Goal: Task Accomplishment & Management: Use online tool/utility

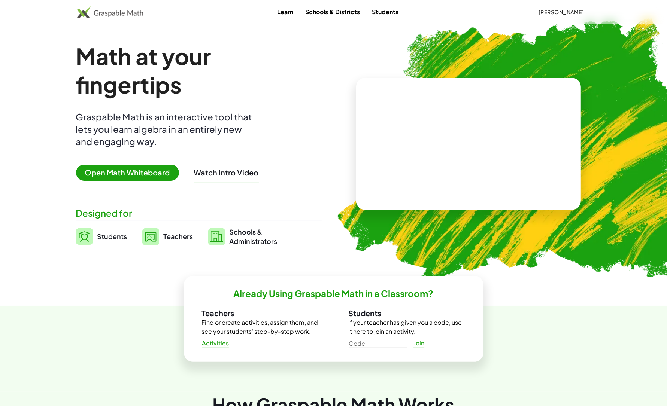
click at [567, 15] on span "[PERSON_NAME]" at bounding box center [561, 12] width 46 height 7
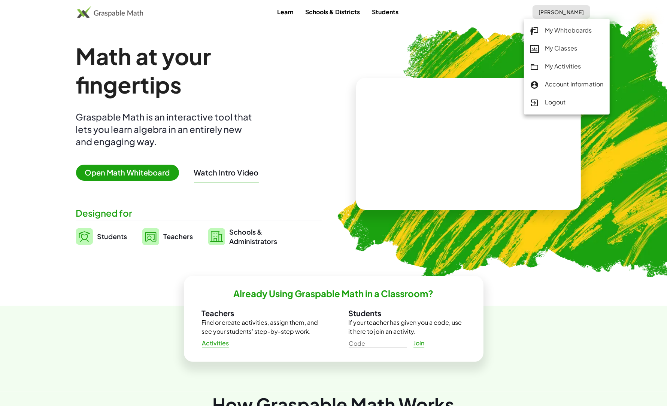
click at [555, 65] on div "My Activities" at bounding box center [567, 67] width 74 height 10
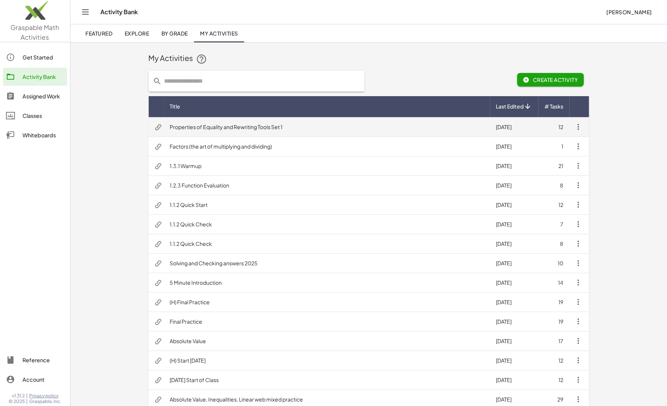
click at [242, 128] on td "Properties of Equality and Rewriting Tools Set 1" at bounding box center [327, 126] width 326 height 19
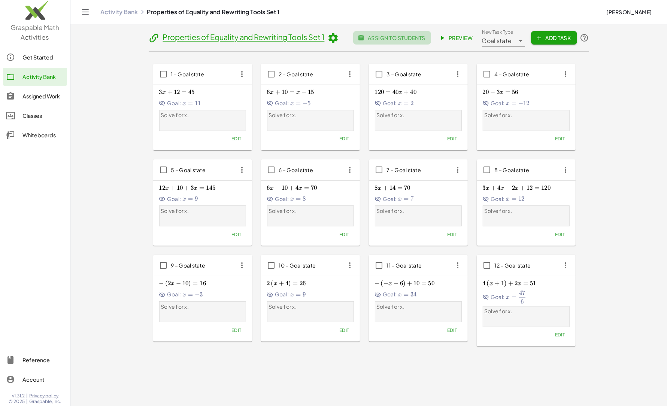
click at [382, 36] on span "assign to students" at bounding box center [392, 37] width 66 height 7
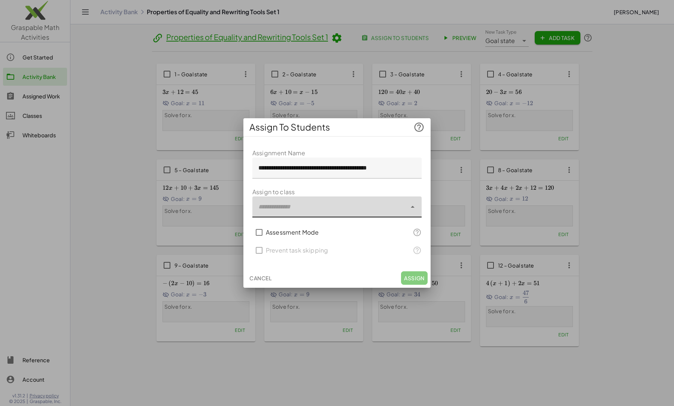
click at [331, 206] on div at bounding box center [329, 206] width 154 height 21
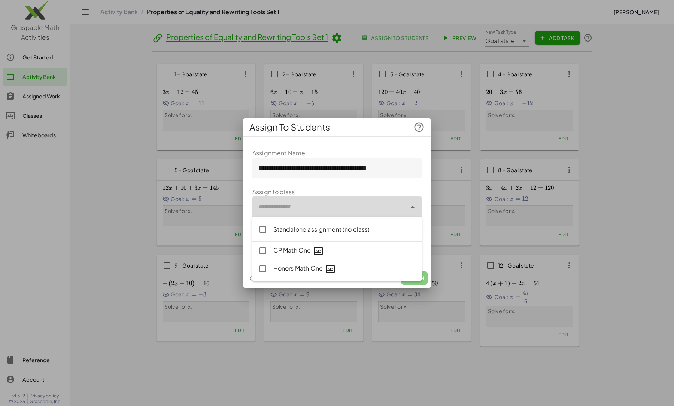
type input "**********"
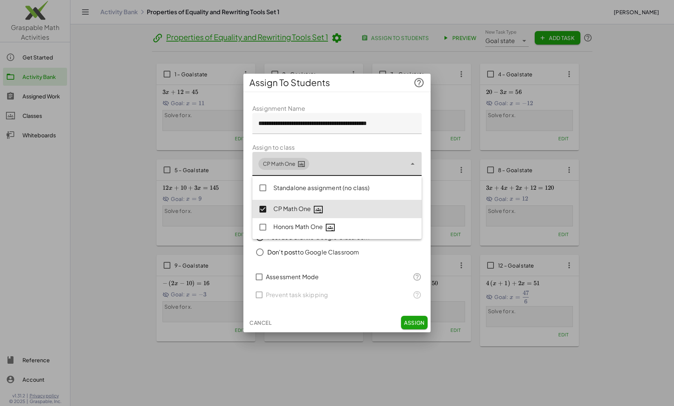
click at [353, 322] on div "Cancel Assign" at bounding box center [336, 322] width 187 height 19
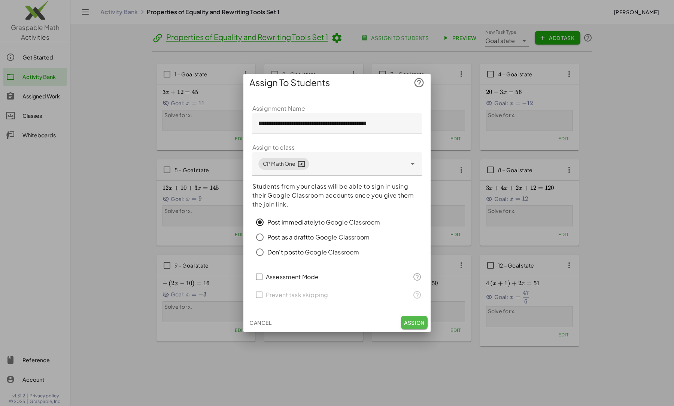
click at [412, 323] on span "Assign" at bounding box center [414, 322] width 21 height 7
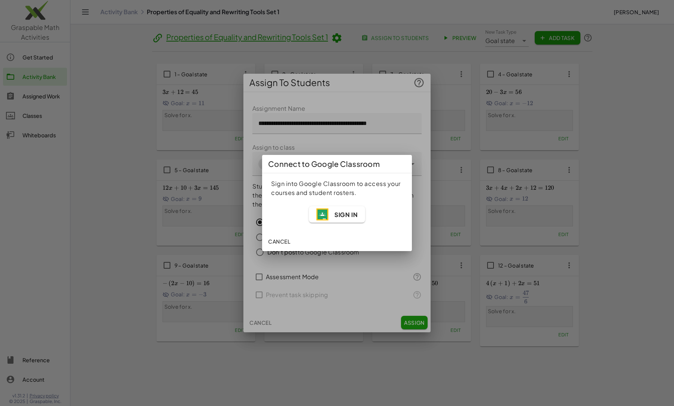
click at [347, 214] on span "Sign In" at bounding box center [345, 215] width 23 height 8
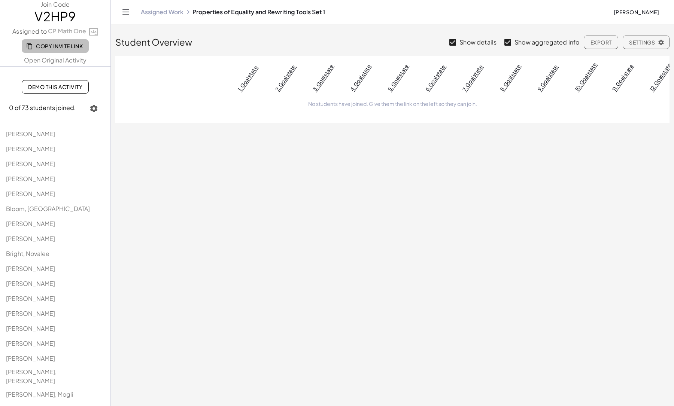
click at [57, 47] on span "Copy Invite Link" at bounding box center [55, 46] width 55 height 7
